Goal: Information Seeking & Learning: Learn about a topic

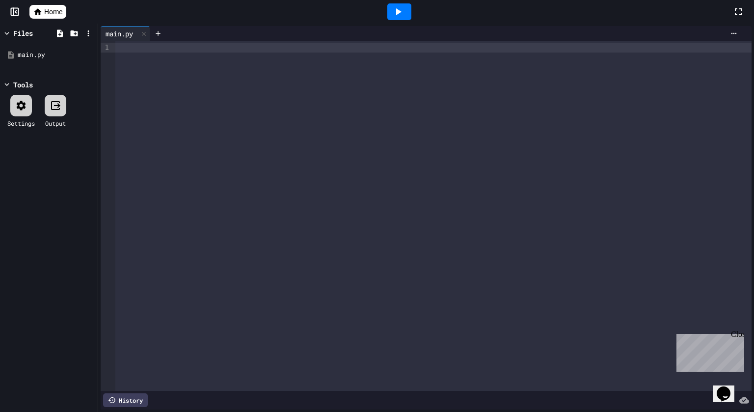
click at [635, 141] on div at bounding box center [433, 216] width 636 height 350
click at [23, 175] on div "Files main.py Tools Settings Output" at bounding box center [49, 218] width 98 height 388
click at [22, 101] on icon at bounding box center [21, 105] width 9 height 9
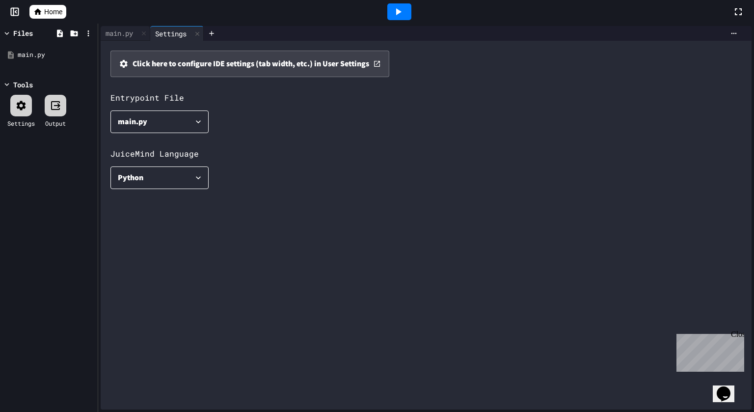
click at [22, 331] on div "Files main.py Tools Settings Output" at bounding box center [49, 218] width 98 height 388
click at [22, 183] on div "Files main.py Tools Settings Output" at bounding box center [49, 218] width 98 height 388
click at [26, 381] on div "Files main.py Tools Settings Output" at bounding box center [49, 218] width 98 height 388
click at [24, 15] on div at bounding box center [14, 12] width 29 height 10
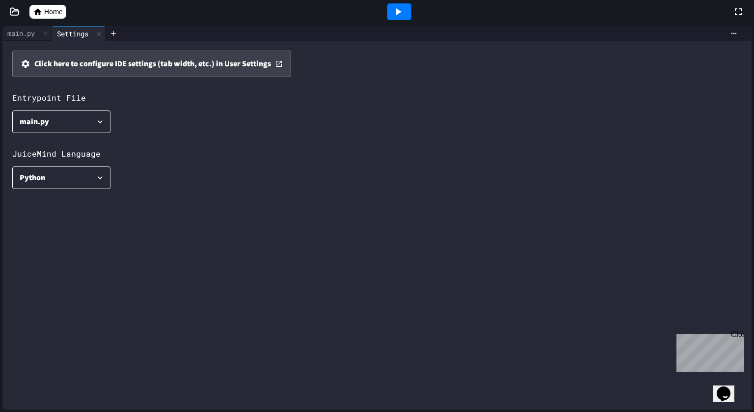
click at [22, 171] on div "Python" at bounding box center [33, 178] width 26 height 14
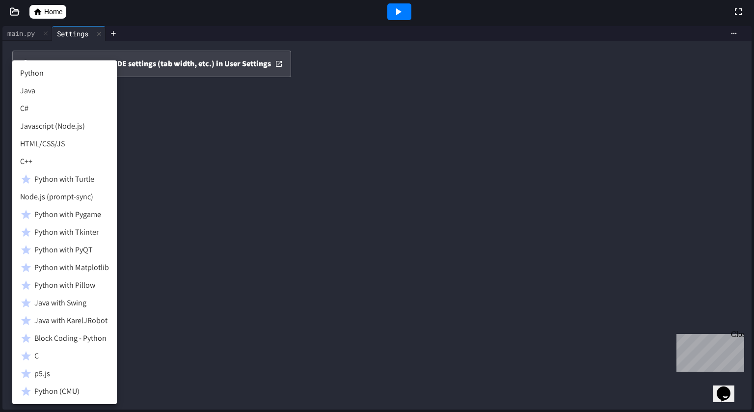
click at [540, 194] on div at bounding box center [377, 206] width 754 height 412
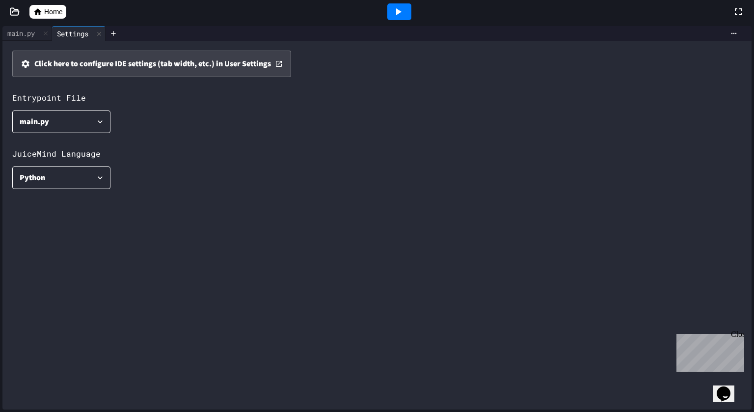
click at [24, 171] on div "Python" at bounding box center [33, 178] width 26 height 14
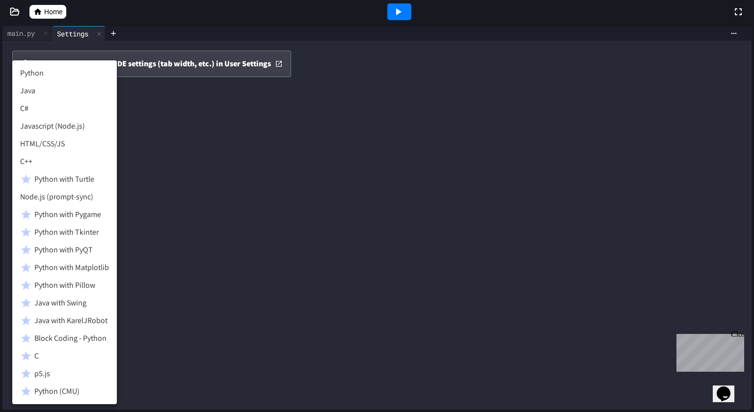
click at [21, 171] on li "Python with Turtle" at bounding box center [64, 179] width 105 height 18
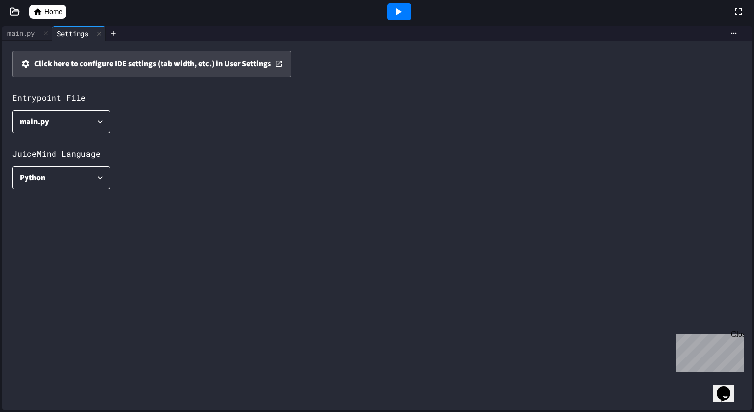
click at [22, 175] on div "Python" at bounding box center [33, 178] width 26 height 14
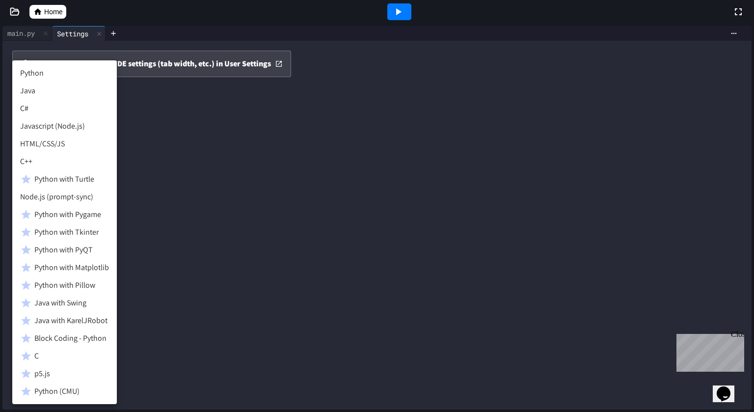
click at [22, 174] on icon at bounding box center [26, 179] width 12 height 12
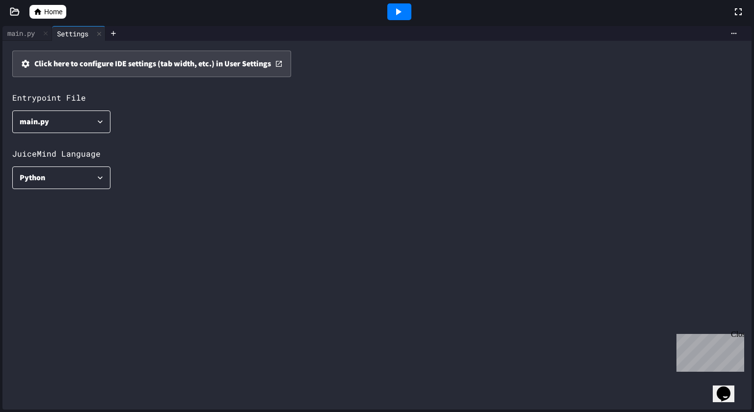
click at [22, 171] on div "Python" at bounding box center [33, 178] width 26 height 14
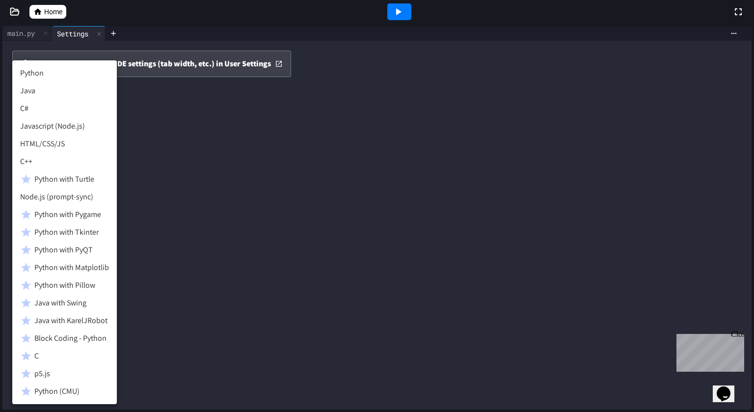
click at [22, 171] on li "Python with Turtle" at bounding box center [64, 179] width 105 height 18
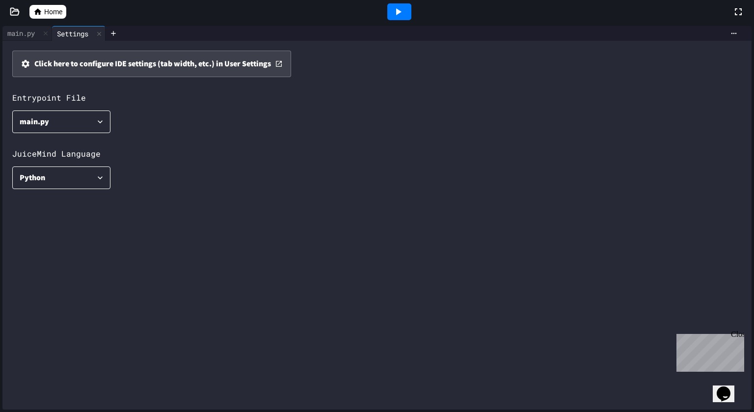
click at [22, 171] on div "Python" at bounding box center [33, 178] width 26 height 14
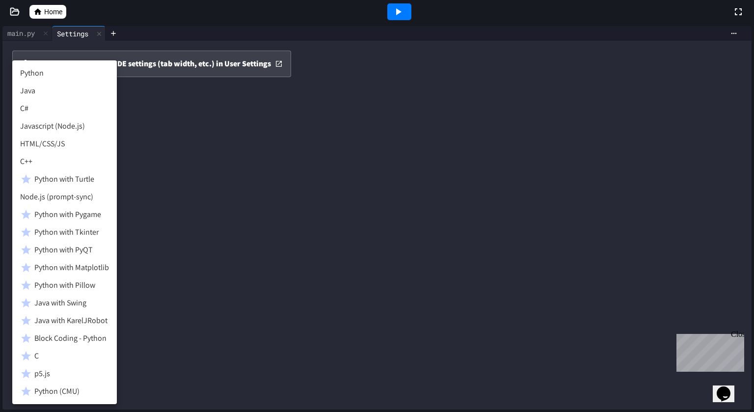
click at [22, 174] on icon at bounding box center [26, 179] width 12 height 12
